Goal: Task Accomplishment & Management: Use online tool/utility

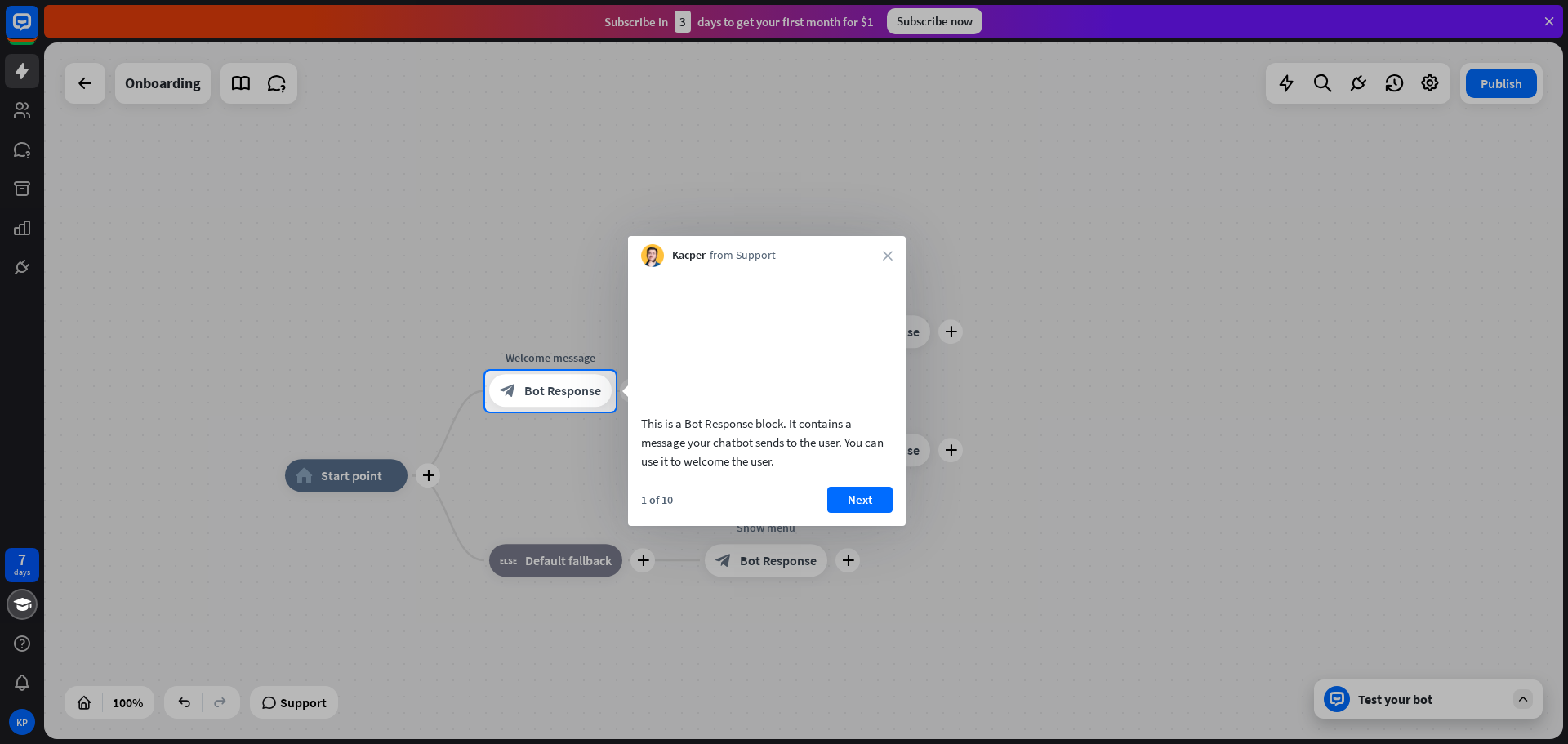
click at [92, 170] on div at bounding box center [784, 185] width 1568 height 371
click at [18, 112] on div at bounding box center [784, 185] width 1568 height 371
click at [878, 513] on button "Next" at bounding box center [860, 499] width 65 height 26
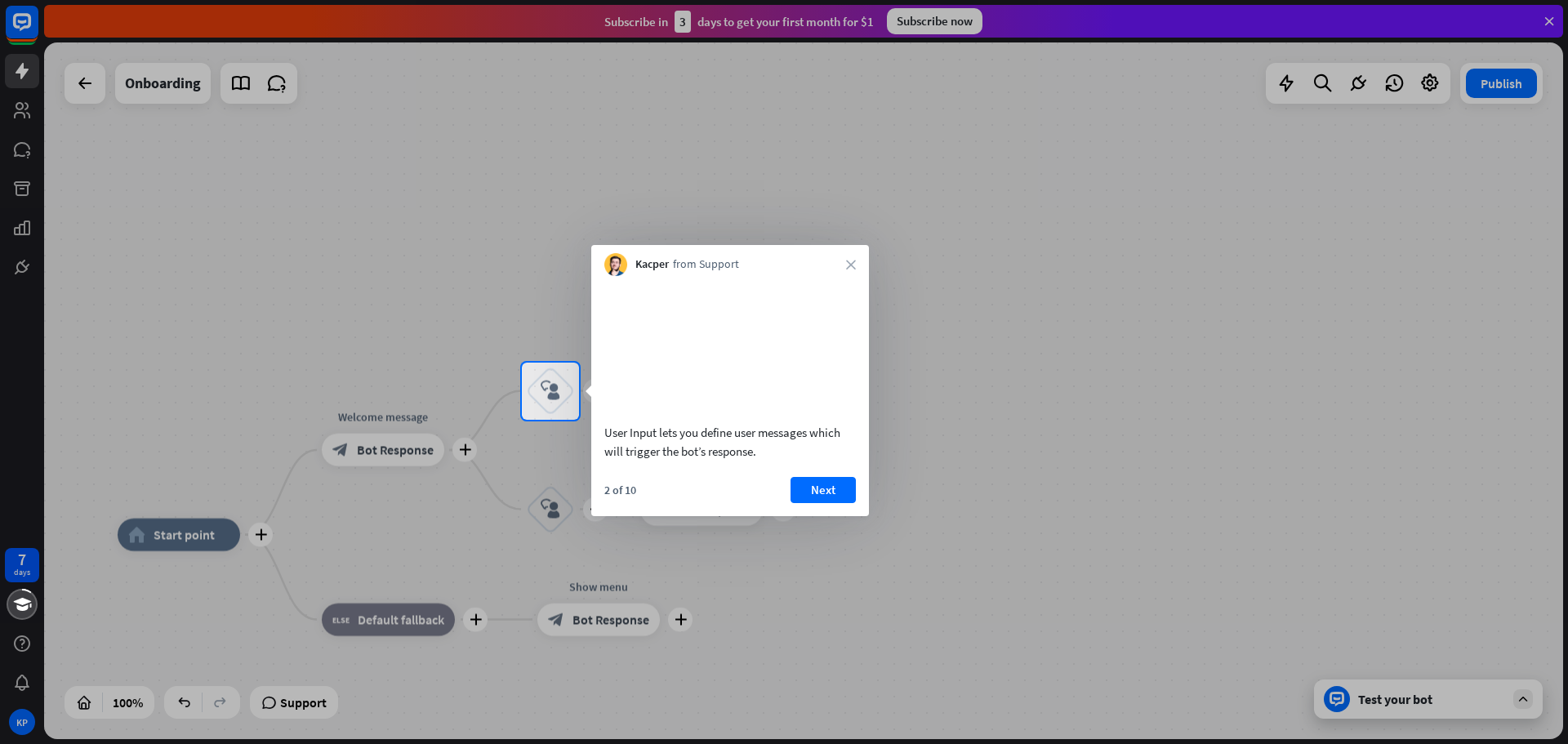
click at [855, 257] on div "Kacper from Support close" at bounding box center [730, 261] width 278 height 31
click at [852, 263] on icon "close" at bounding box center [852, 265] width 10 height 10
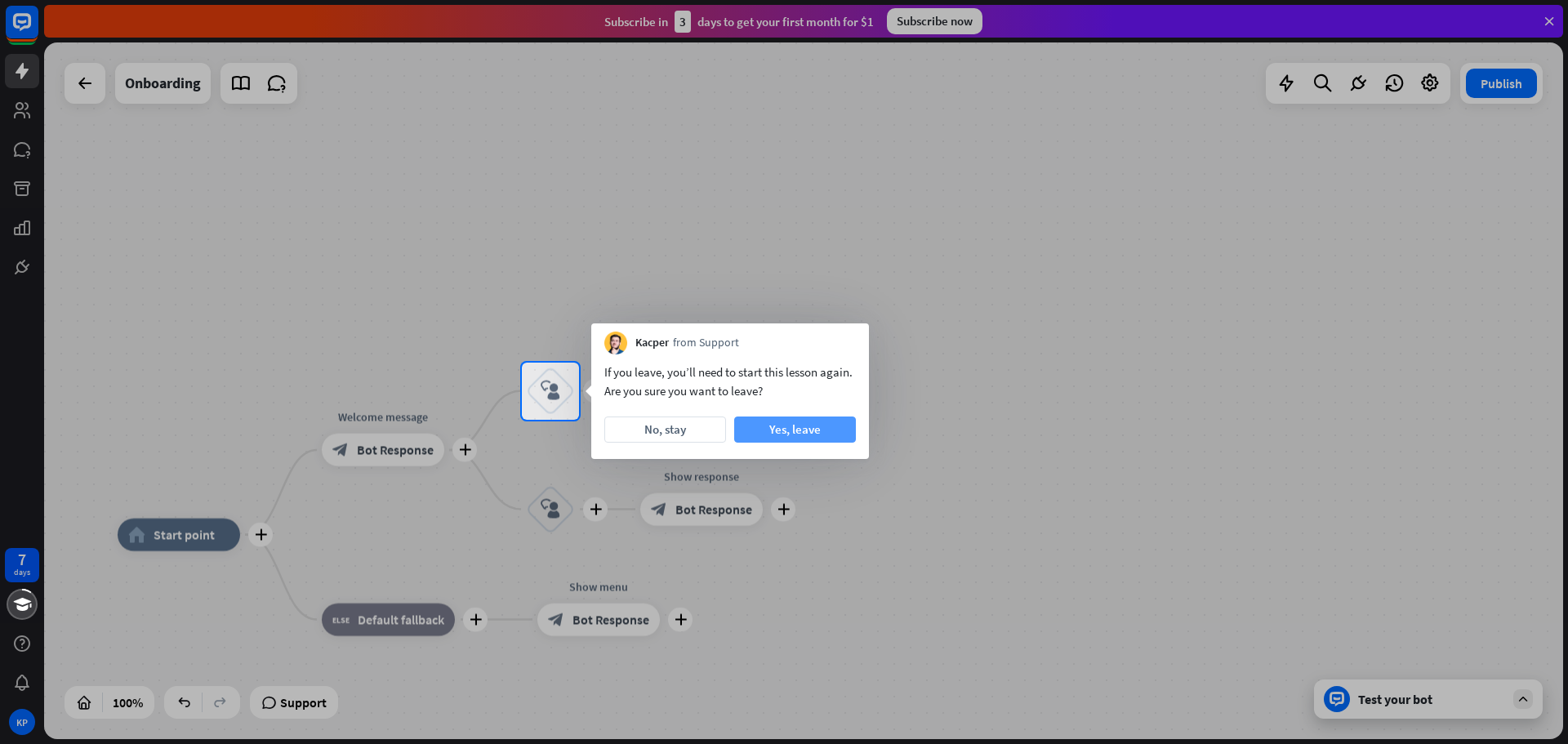
click at [748, 426] on button "Yes, leave" at bounding box center [796, 429] width 122 height 26
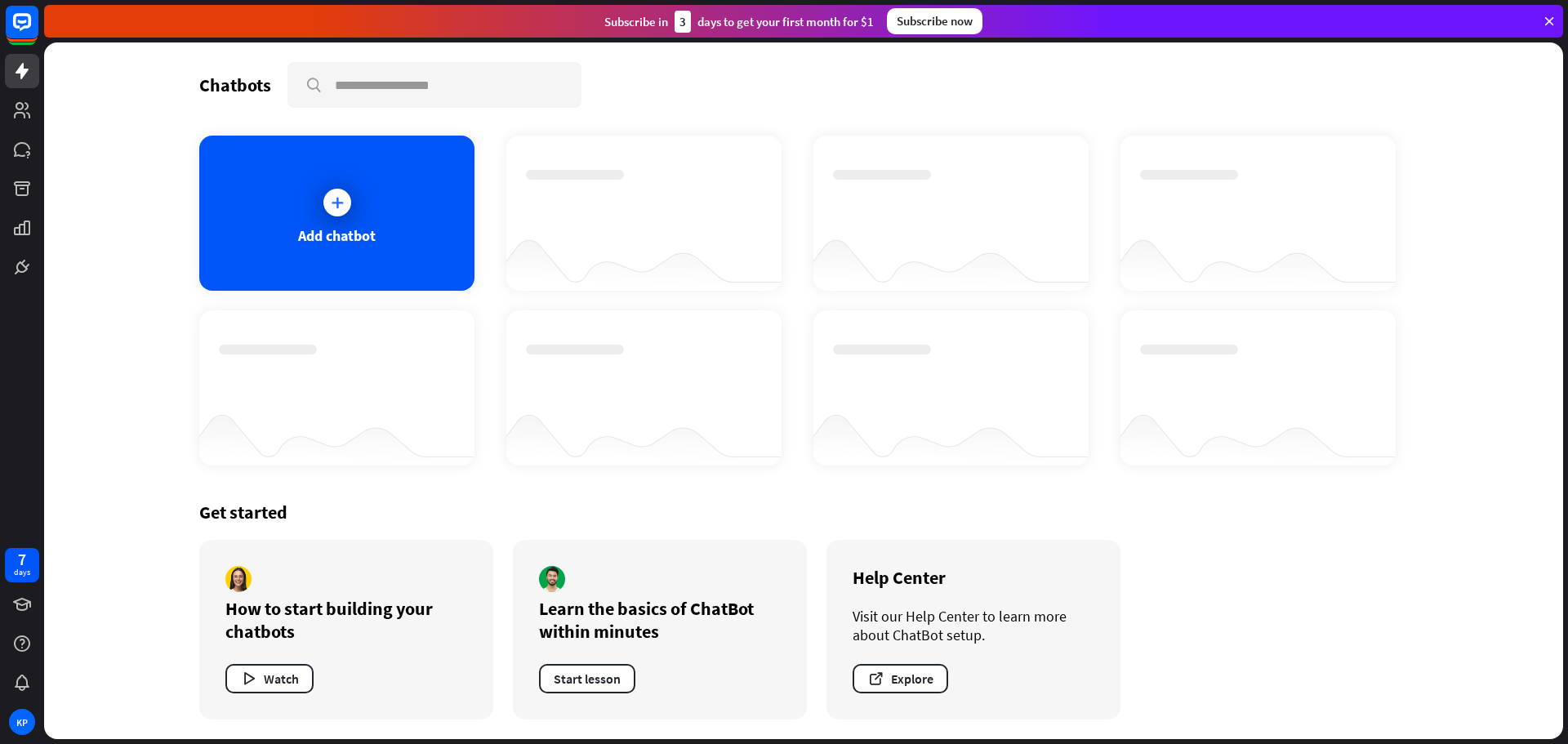
click at [862, 94] on div "Chatbots search" at bounding box center [804, 84] width 1209 height 46
click at [1550, 20] on icon at bounding box center [1550, 22] width 15 height 15
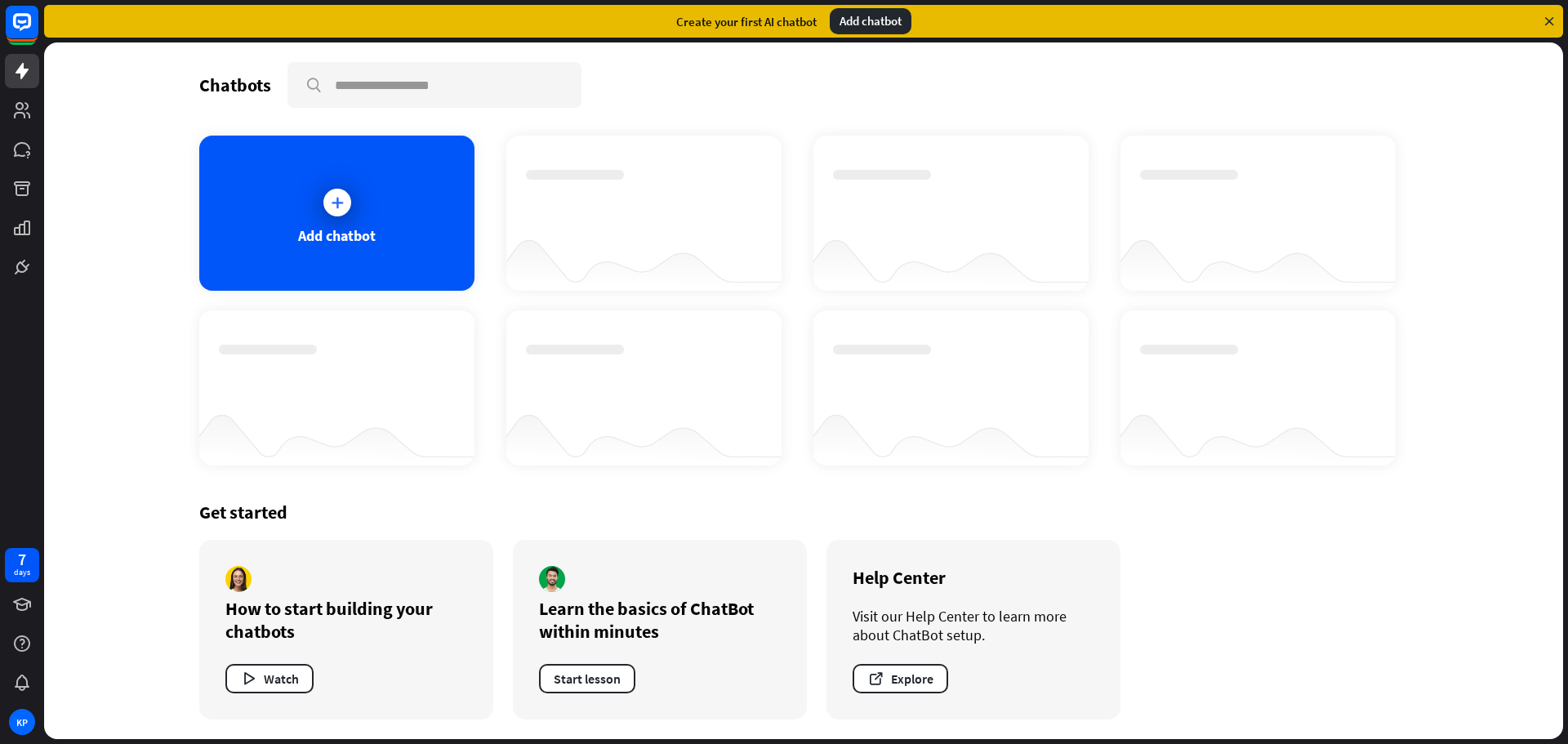
click at [1550, 21] on icon at bounding box center [1550, 22] width 15 height 15
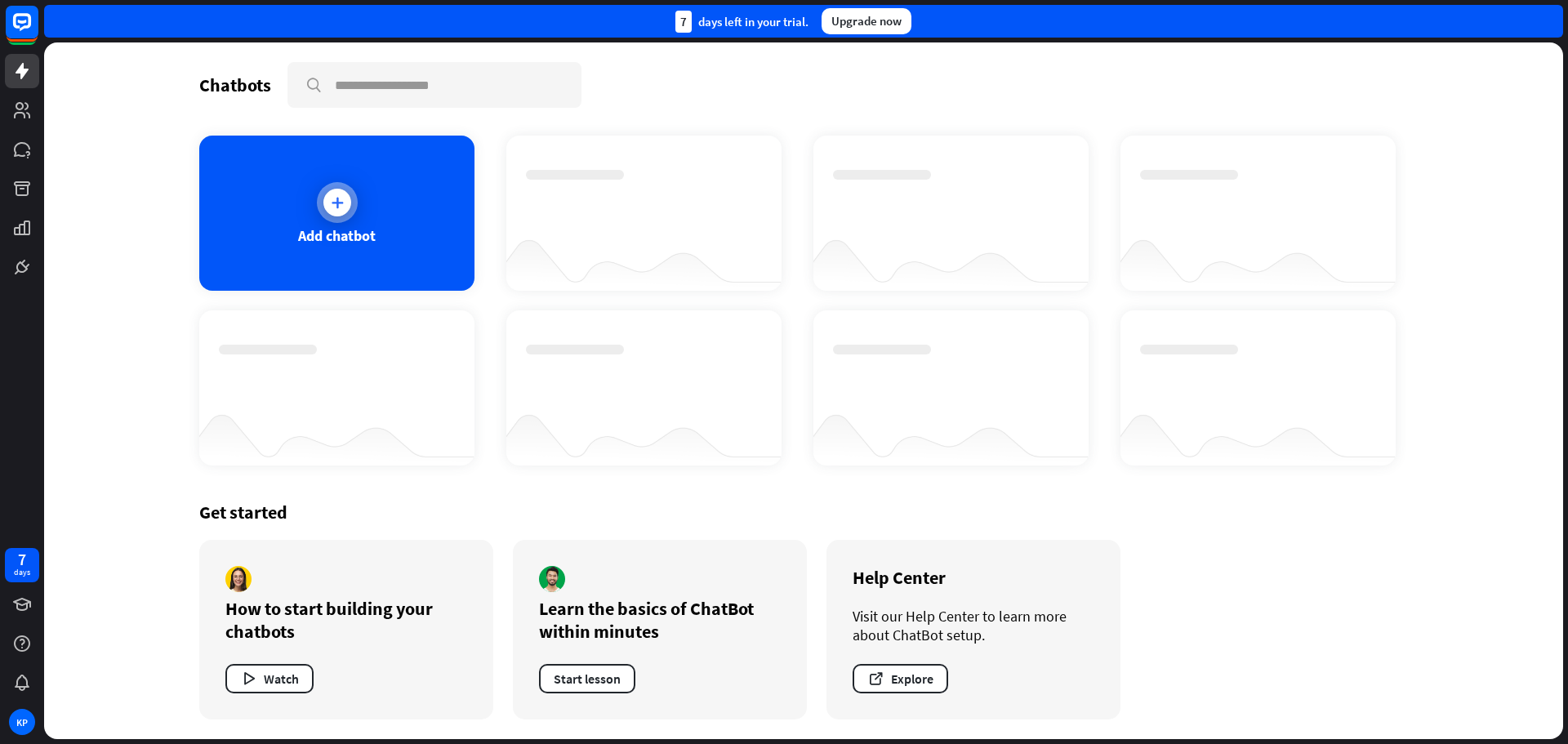
click at [339, 200] on icon at bounding box center [337, 203] width 17 height 17
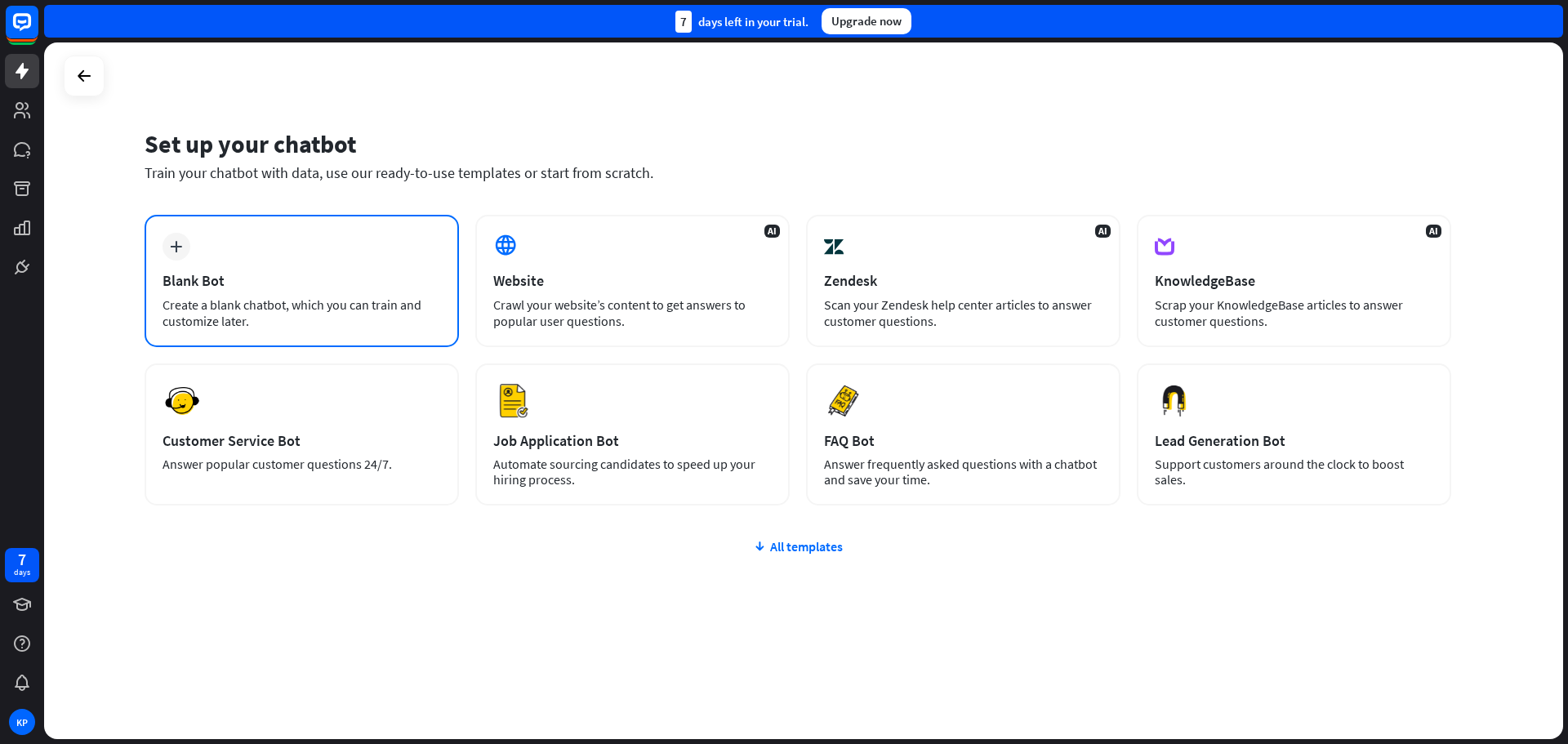
click at [179, 247] on icon "plus" at bounding box center [176, 247] width 13 height 12
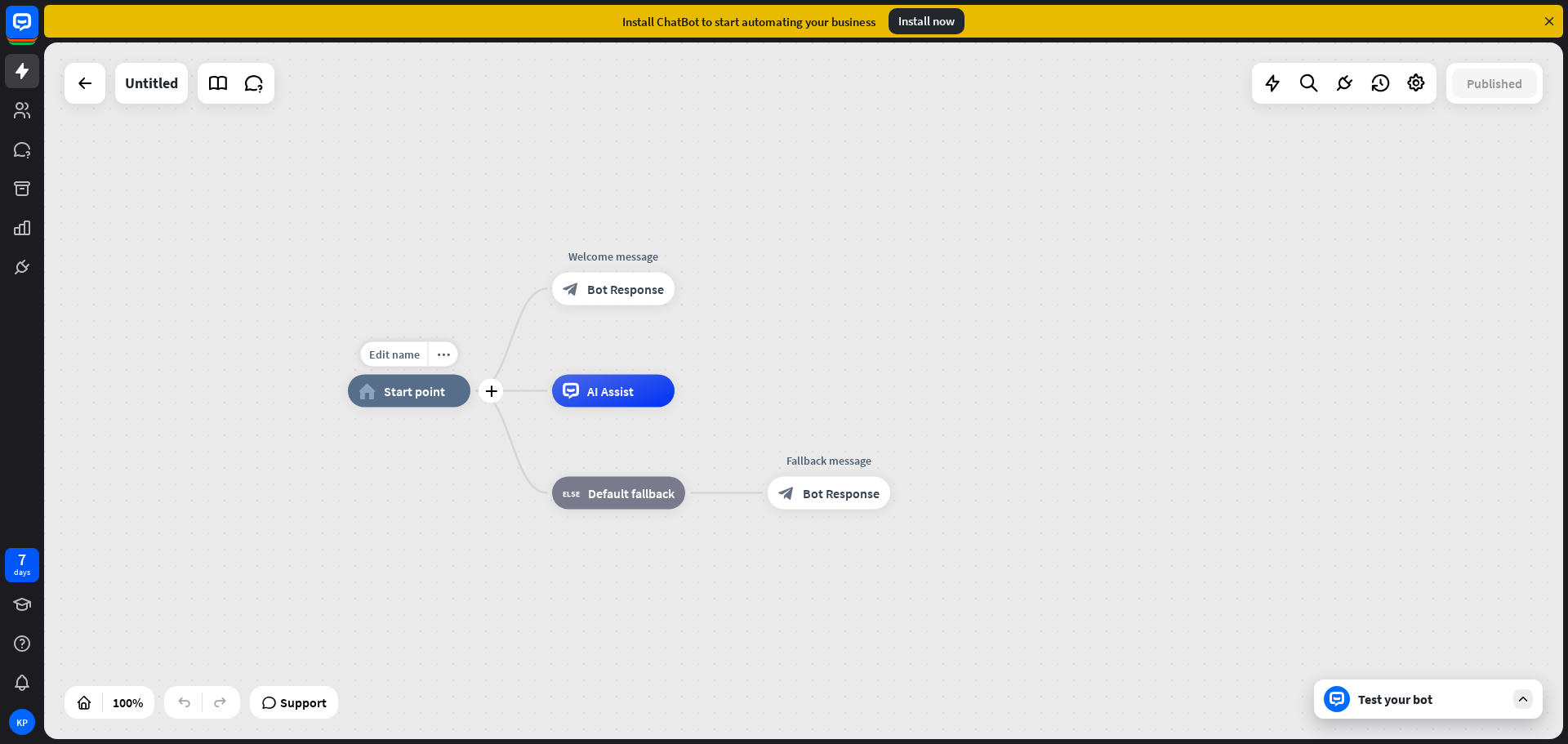
click at [387, 393] on span "Start point" at bounding box center [414, 392] width 61 height 17
